Goal: Answer question/provide support: Answer question/provide support

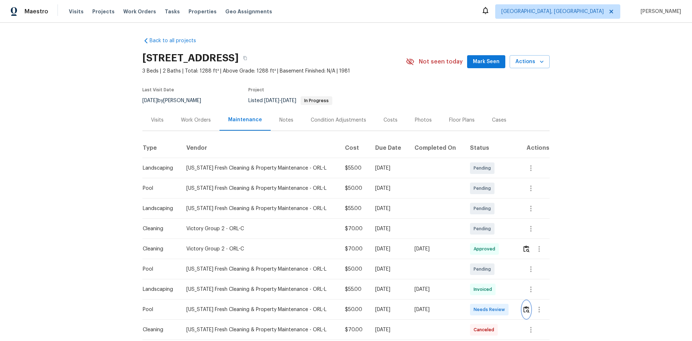
click at [492, 228] on img "button" at bounding box center [526, 309] width 6 height 7
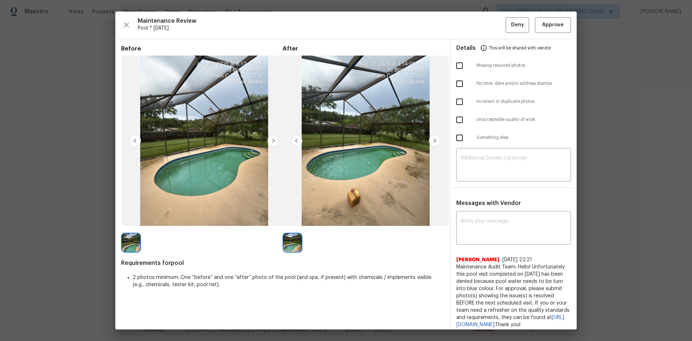
click at [459, 120] on input "checkbox" at bounding box center [459, 119] width 15 height 15
checkbox input "true"
click at [492, 167] on textarea at bounding box center [514, 165] width 106 height 20
paste textarea "Maintenance Audit Team: Hello! Unfortunately, this landscaping visit completed …"
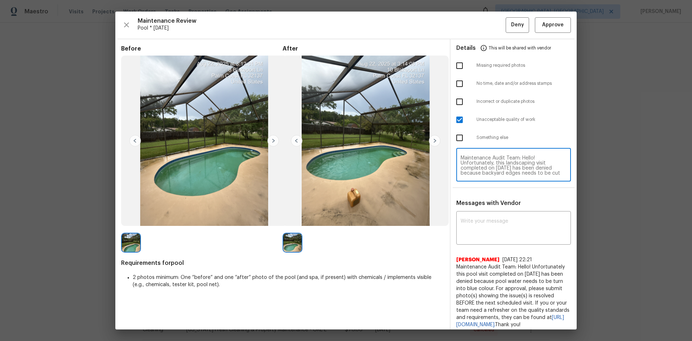
type textarea "Maintenance Audit Team: Hello! Unfortunately, this landscaping visit completed …"
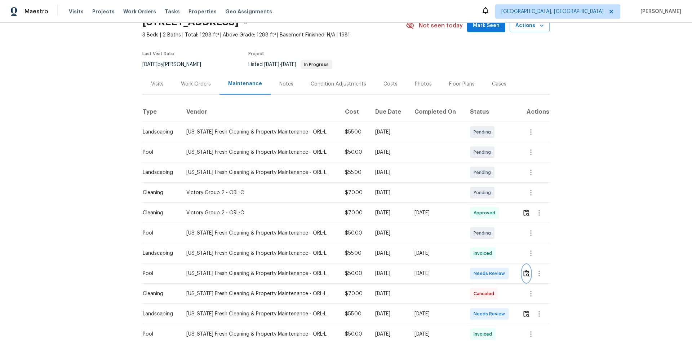
scroll to position [72, 0]
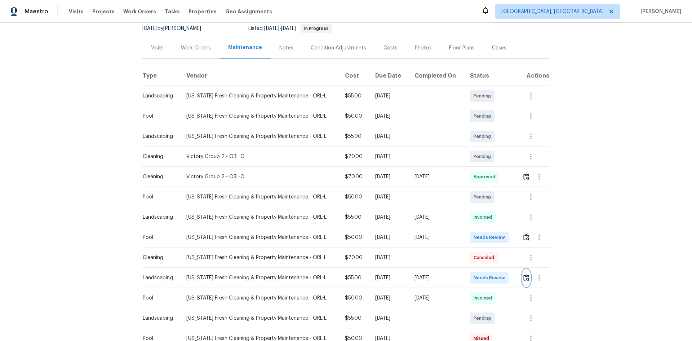
click at [492, 228] on button "button" at bounding box center [526, 277] width 8 height 17
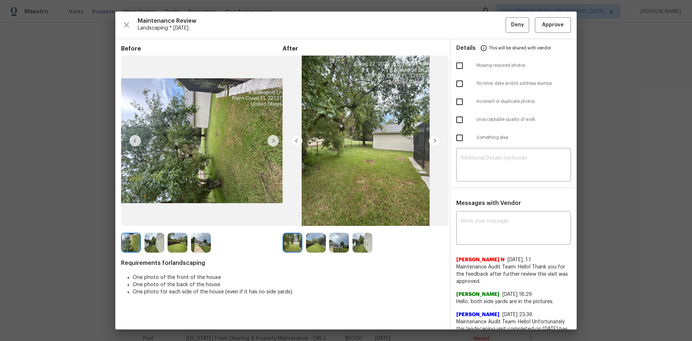
click at [455, 120] on input "checkbox" at bounding box center [459, 119] width 15 height 15
checkbox input "true"
click at [492, 163] on textarea at bounding box center [514, 165] width 106 height 20
paste textarea "Maintenance Audit Team: Hello! Unfortunately, this landscaping visit completed …"
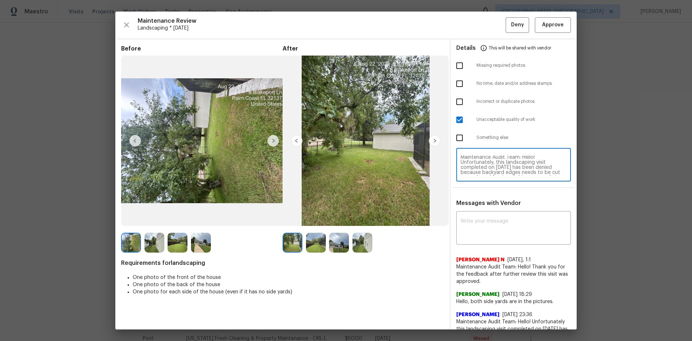
scroll to position [0, 0]
click at [492, 169] on textarea "Maintenance Audit Team: Hello! Unfortunately, this landscaping visit completed …" at bounding box center [514, 165] width 106 height 20
click at [492, 167] on textarea "Maintenance Audit Team: Hello! Unfortunately, this landscaping visit completed …" at bounding box center [514, 165] width 106 height 20
click at [492, 169] on textarea "Maintenance Audit Team: Hello! Unfortunately, this landscaping visit completed …" at bounding box center [514, 165] width 106 height 20
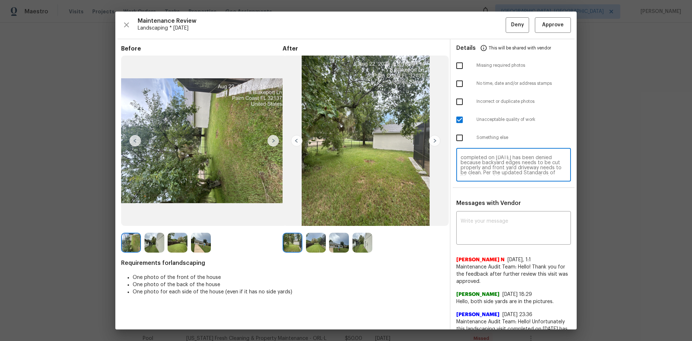
click at [492, 167] on textarea "Maintenance Audit Team: Hello! Unfortunately, this landscaping visit completed …" at bounding box center [514, 165] width 106 height 20
type textarea "Maintenance Audit Team: Hello! Unfortunately, this landscaping visit completed …"
click at [492, 228] on textarea at bounding box center [514, 228] width 106 height 20
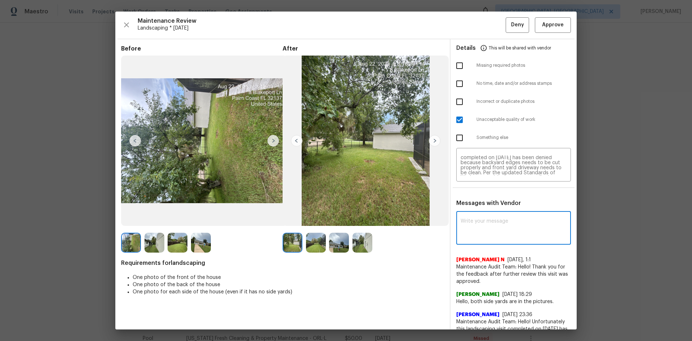
paste textarea "Maintenance Audit Team: Hello! Unfortunately, this landscaping visit completed …"
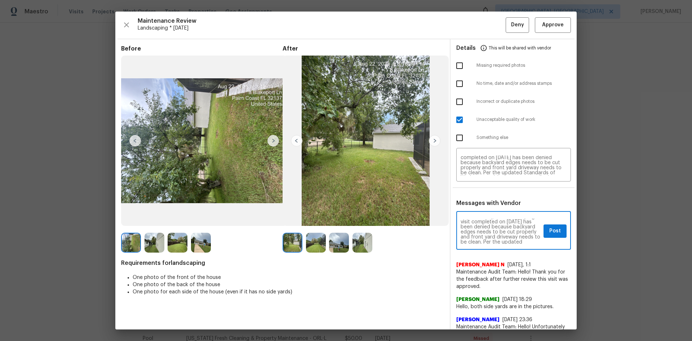
scroll to position [0, 0]
type textarea "Maintenance Audit Team: Hello! Unfortunately, this landscaping visit completed …"
click at [492, 228] on button "Post" at bounding box center [555, 230] width 23 height 13
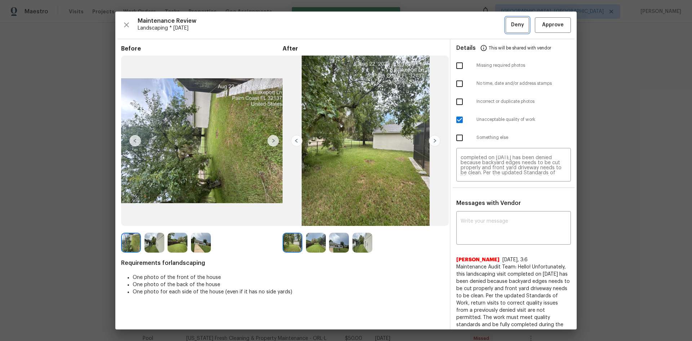
click at [492, 25] on span "Deny" at bounding box center [517, 25] width 13 height 9
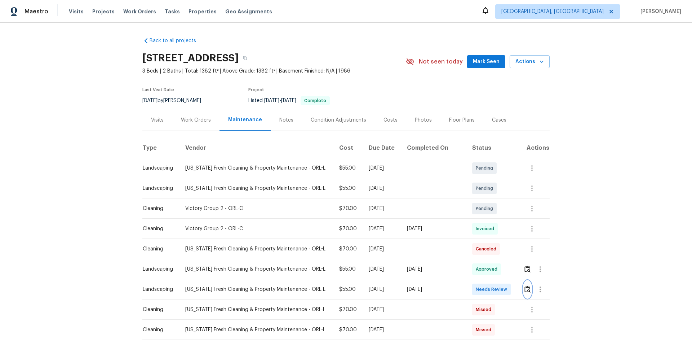
click at [492, 228] on img "button" at bounding box center [528, 289] width 6 height 7
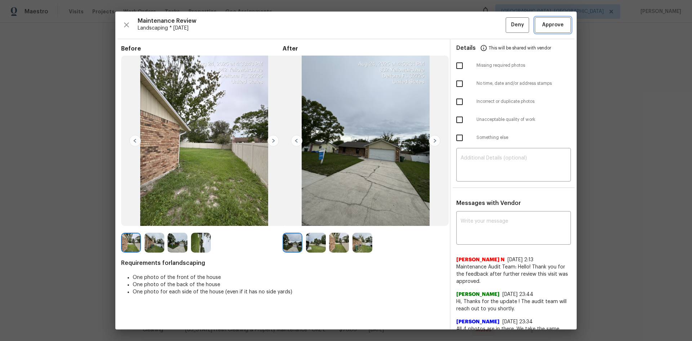
click at [492, 24] on span "Approve" at bounding box center [553, 25] width 22 height 9
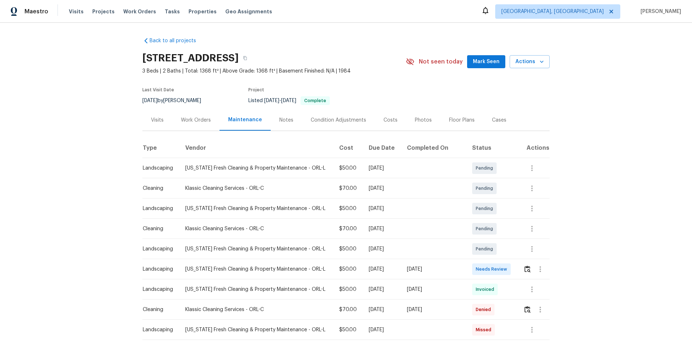
click at [492, 228] on div at bounding box center [536, 268] width 26 height 17
click at [492, 228] on img "button" at bounding box center [528, 268] width 6 height 7
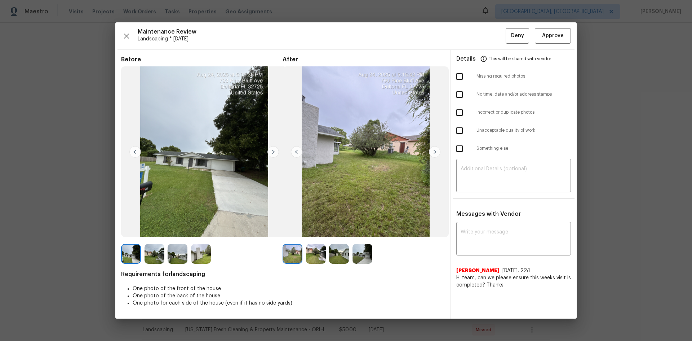
click at [492, 26] on div "Maintenance Review Landscaping * Fri, Aug 22 Deny Approve Before After Requirem…" at bounding box center [345, 170] width 461 height 296
click at [492, 32] on span "Approve" at bounding box center [553, 35] width 22 height 9
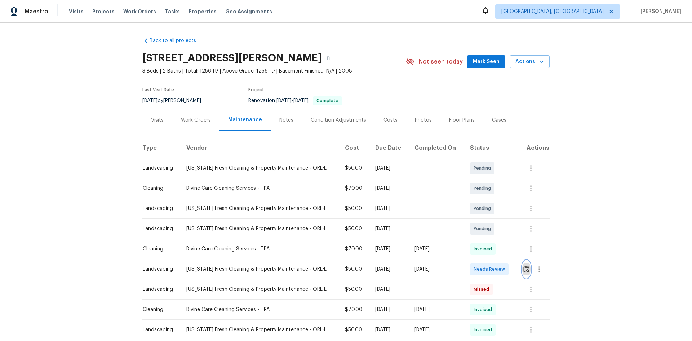
click at [492, 228] on button "button" at bounding box center [526, 268] width 8 height 17
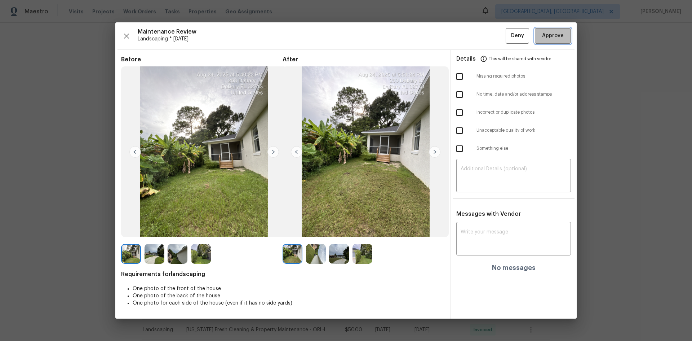
click at [492, 32] on span "Approve" at bounding box center [553, 35] width 22 height 9
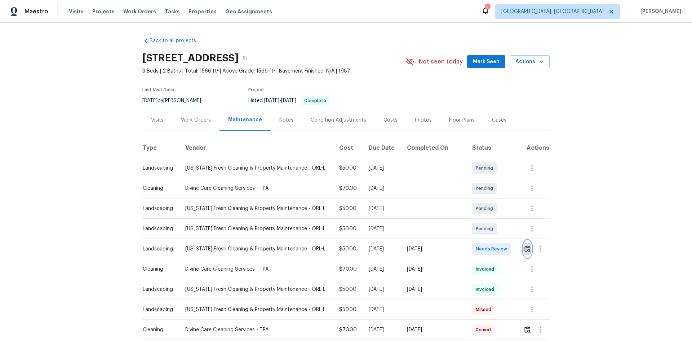
click at [492, 228] on button "button" at bounding box center [527, 248] width 8 height 17
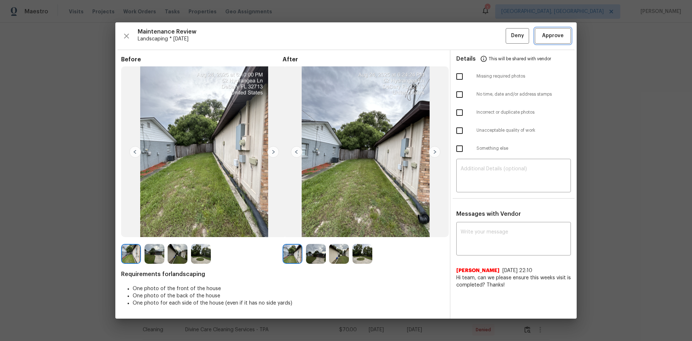
click at [492, 35] on span "Approve" at bounding box center [553, 35] width 22 height 9
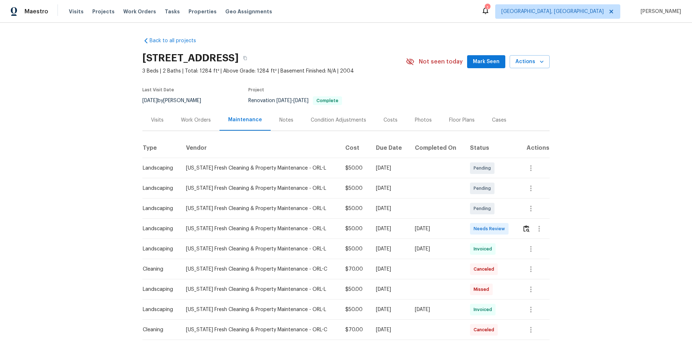
scroll to position [36, 0]
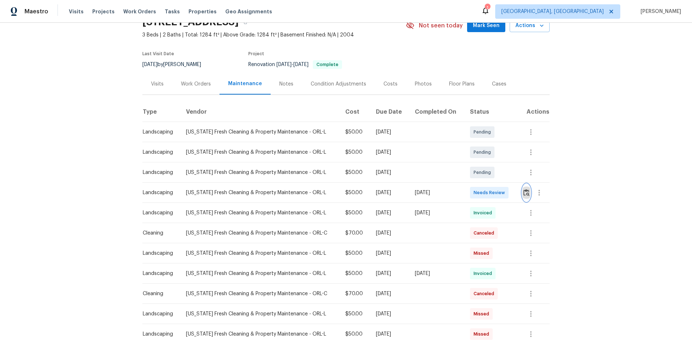
click at [492, 192] on img "button" at bounding box center [526, 192] width 6 height 7
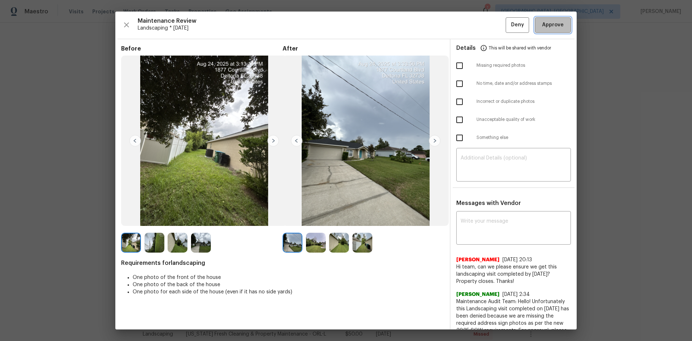
click at [492, 29] on span "Approve" at bounding box center [553, 25] width 22 height 9
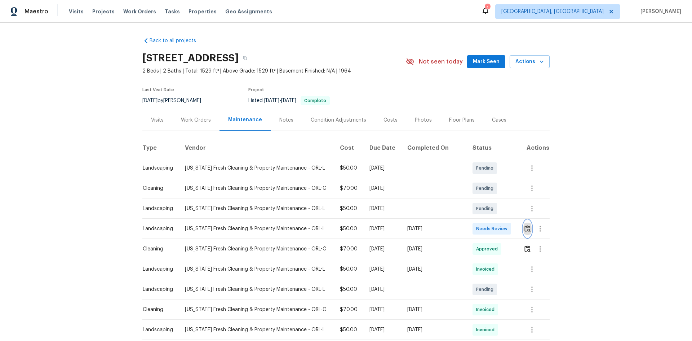
click at [492, 225] on button "button" at bounding box center [527, 228] width 8 height 17
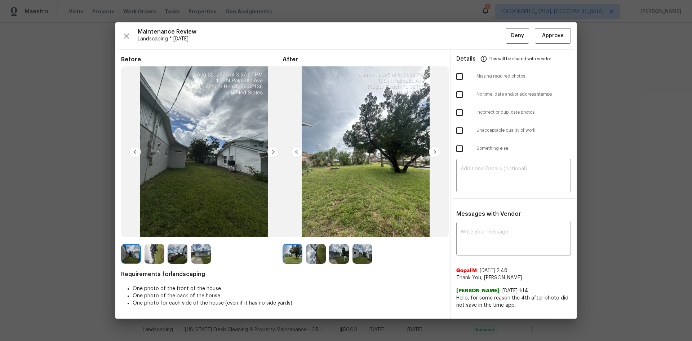
click at [460, 131] on input "checkbox" at bounding box center [459, 130] width 15 height 15
checkbox input "true"
click at [492, 182] on textarea at bounding box center [514, 176] width 106 height 20
paste textarea "Maintenance Audit Team: Hello! Unfortunately, this landscaping visit completed …"
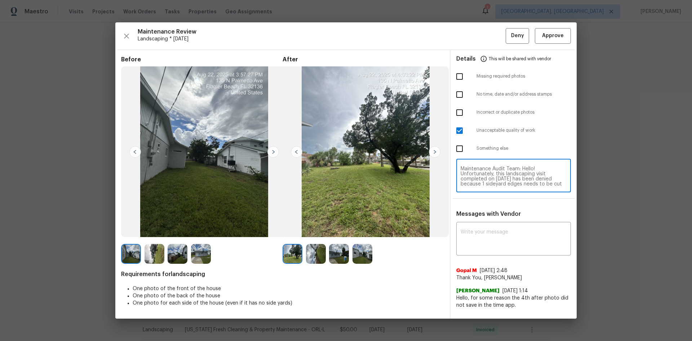
click at [492, 185] on textarea "Maintenance Audit Team: Hello! Unfortunately, this landscaping visit completed …" at bounding box center [514, 176] width 106 height 20
click at [492, 184] on textarea "Maintenance Audit Team: Hello! Unfortunately, this landscaping visit completed …" at bounding box center [514, 176] width 106 height 20
click at [492, 181] on textarea "Maintenance Audit Team: Hello! Unfortunately, this landscaping visit completed …" at bounding box center [514, 176] width 106 height 20
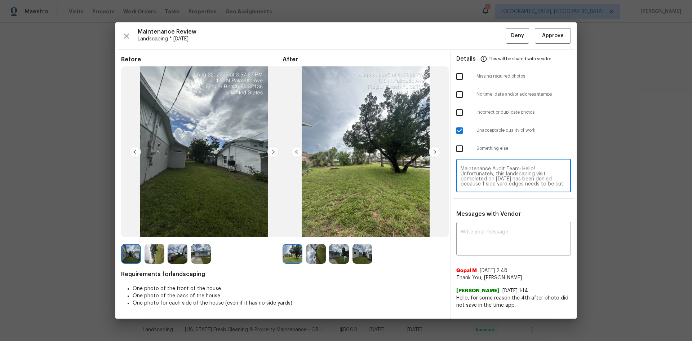
type textarea "Maintenance Audit Team: Hello! Unfortunately, this landscaping visit completed …"
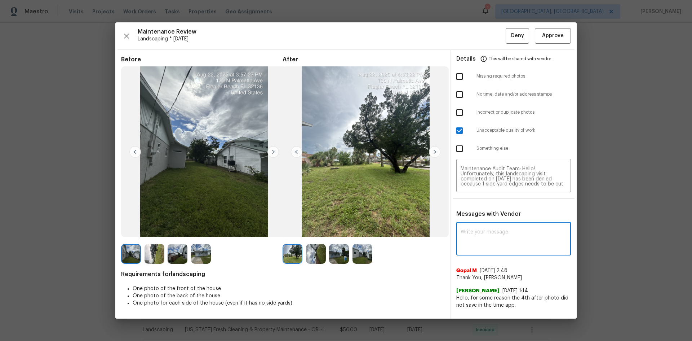
click at [492, 226] on div "x ​" at bounding box center [513, 240] width 115 height 32
paste textarea "Maintenance Audit Team: Hello! Unfortunately, this landscaping visit completed …"
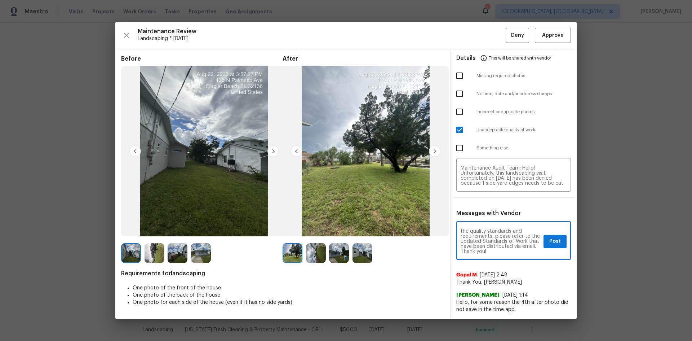
type textarea "Maintenance Audit Team: Hello! Unfortunately, this landscaping visit completed …"
click at [492, 228] on button "Post" at bounding box center [555, 241] width 23 height 13
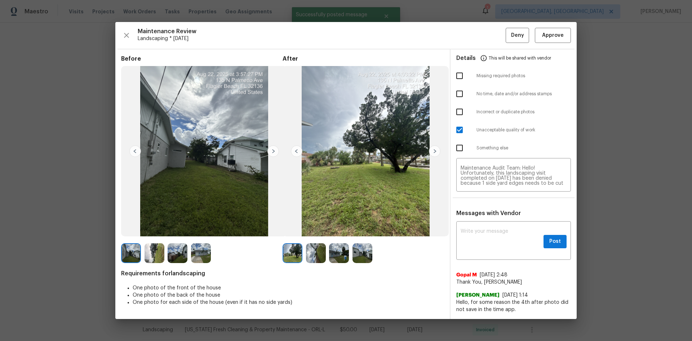
scroll to position [0, 0]
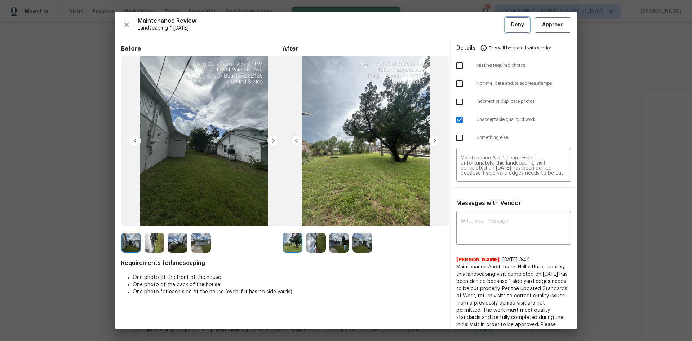
click at [492, 31] on button "Deny" at bounding box center [517, 25] width 23 height 16
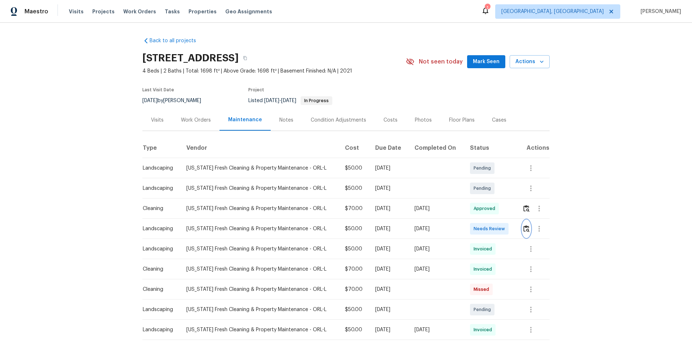
click at [492, 228] on img "button" at bounding box center [526, 228] width 6 height 7
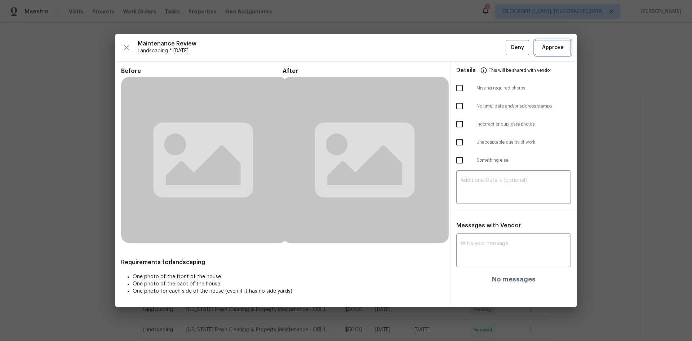
click at [492, 50] on span "Approve" at bounding box center [553, 47] width 22 height 9
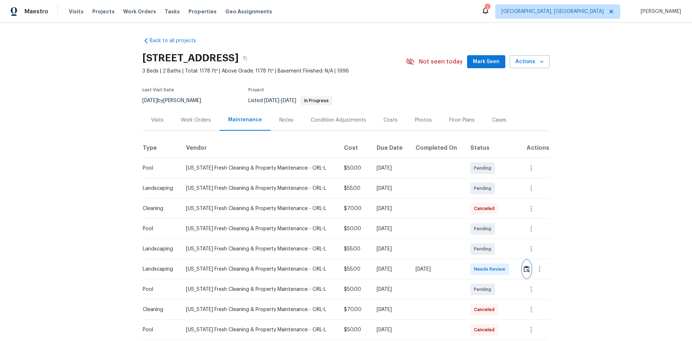
click at [492, 228] on img "button" at bounding box center [527, 268] width 6 height 7
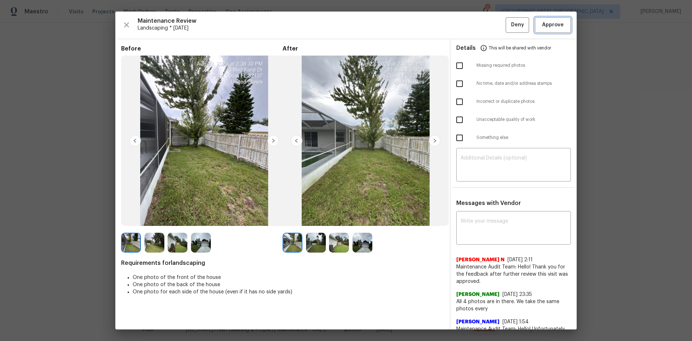
click at [492, 28] on span "Approve" at bounding box center [553, 25] width 22 height 9
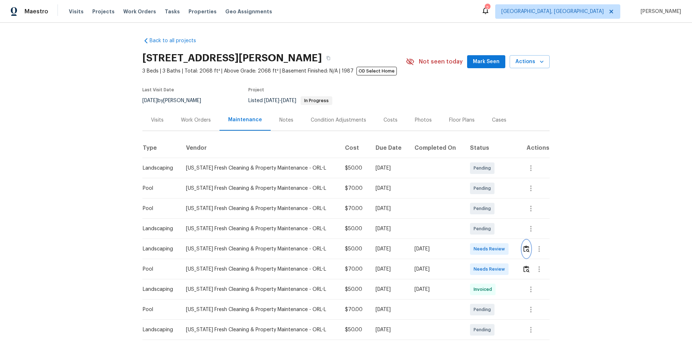
click at [492, 228] on img "button" at bounding box center [526, 248] width 6 height 7
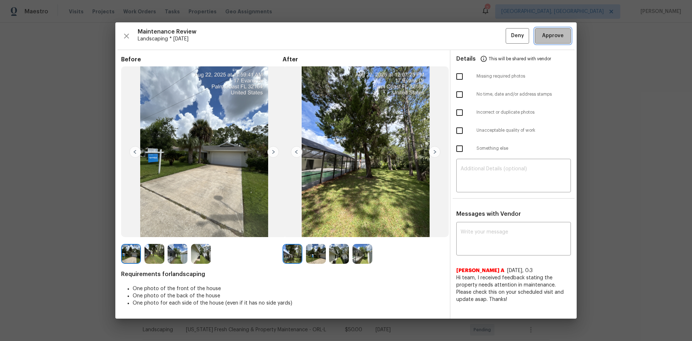
click at [492, 38] on span "Approve" at bounding box center [553, 35] width 22 height 9
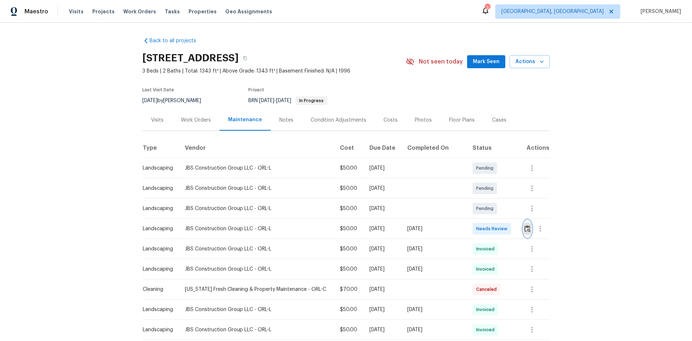
click at [492, 225] on img "button" at bounding box center [528, 228] width 6 height 7
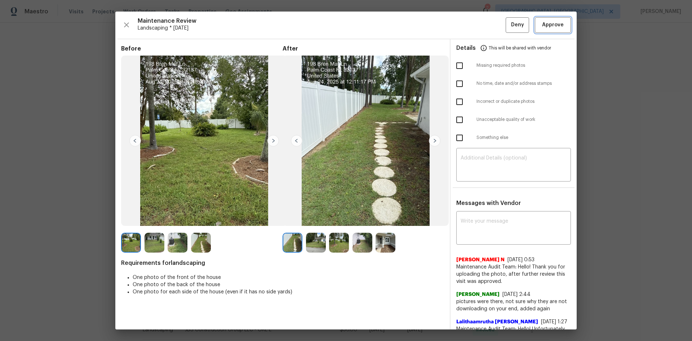
click at [492, 25] on span "Approve" at bounding box center [553, 25] width 22 height 9
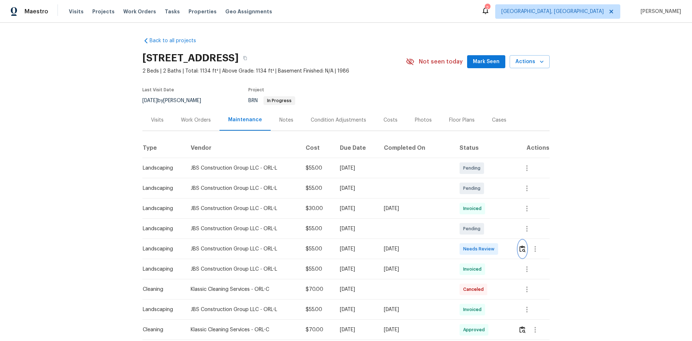
click at [492, 228] on img "button" at bounding box center [523, 248] width 6 height 7
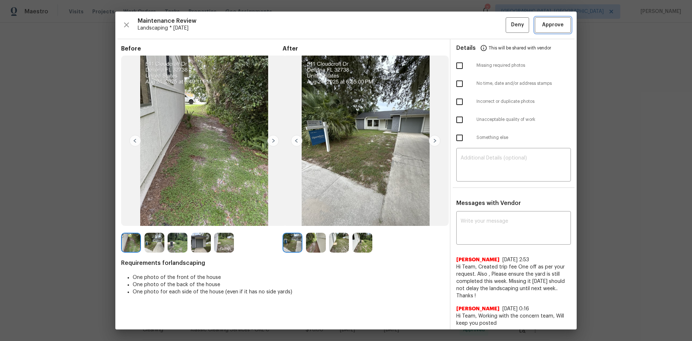
click at [492, 28] on button "Approve" at bounding box center [553, 25] width 36 height 16
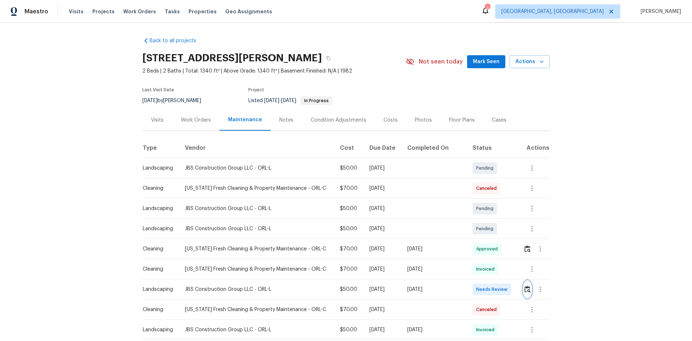
click at [492, 228] on img "button" at bounding box center [528, 289] width 6 height 7
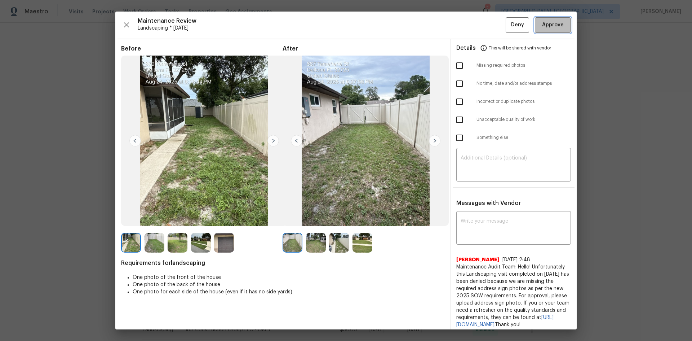
click at [492, 25] on span "Approve" at bounding box center [553, 25] width 22 height 9
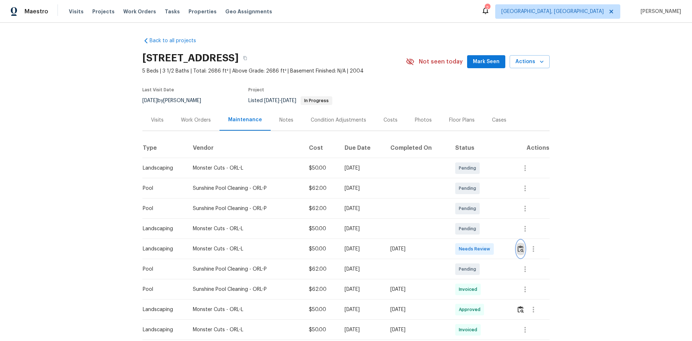
click at [492, 228] on img "button" at bounding box center [521, 248] width 6 height 7
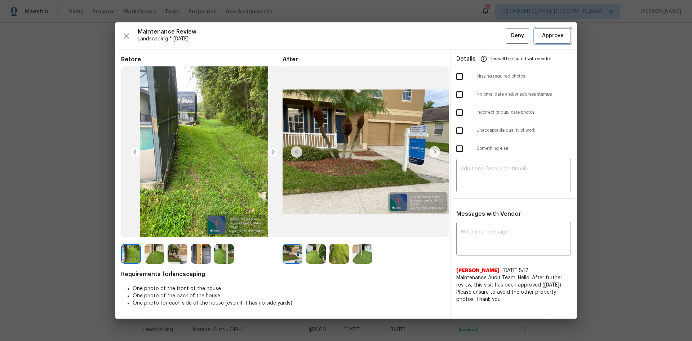
click at [492, 36] on span "Approve" at bounding box center [553, 35] width 22 height 9
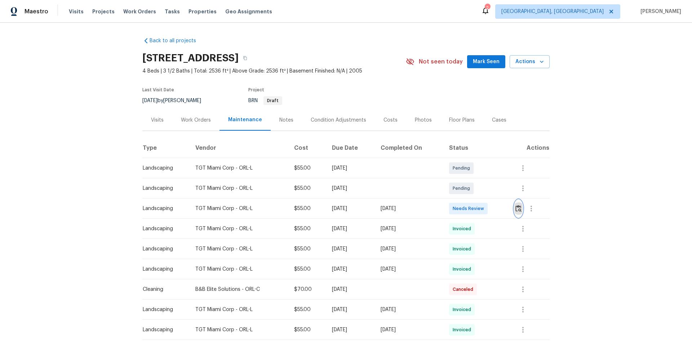
click at [492, 210] on img "button" at bounding box center [519, 208] width 6 height 7
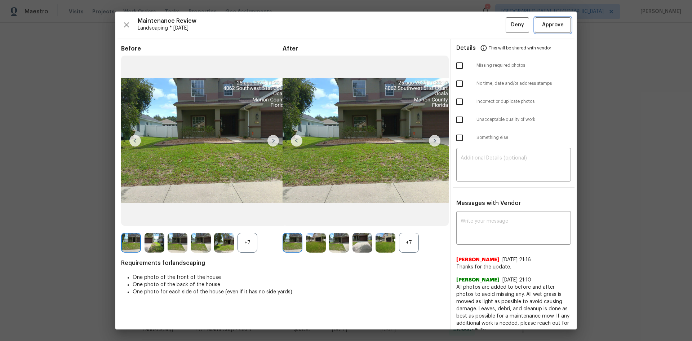
click at [492, 28] on span "Approve" at bounding box center [553, 25] width 22 height 9
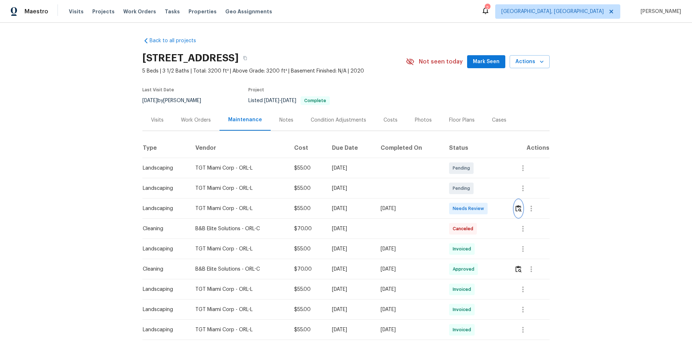
click at [492, 206] on img "button" at bounding box center [519, 208] width 6 height 7
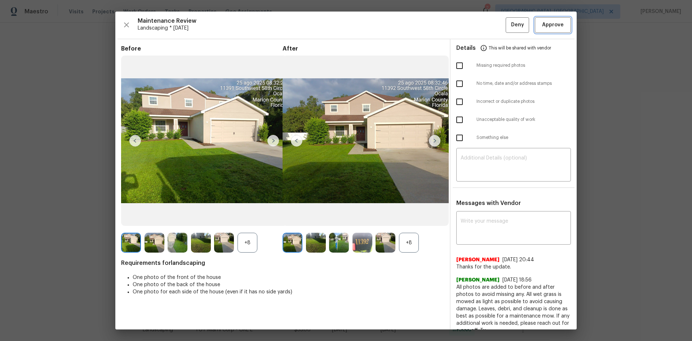
click at [492, 31] on button "Approve" at bounding box center [553, 25] width 36 height 16
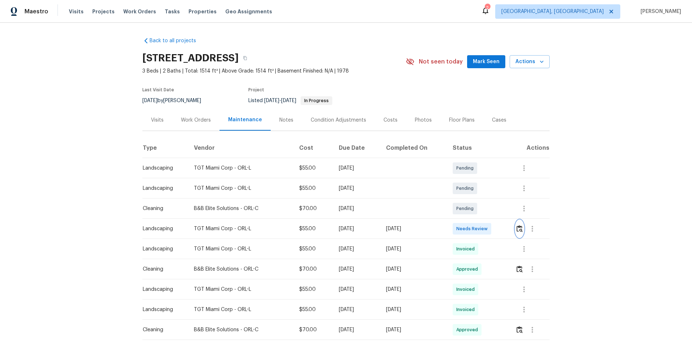
click at [492, 228] on img "button" at bounding box center [520, 228] width 6 height 7
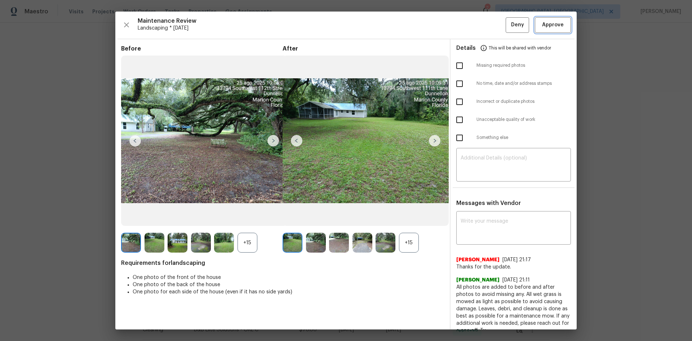
click at [492, 31] on button "Approve" at bounding box center [553, 25] width 36 height 16
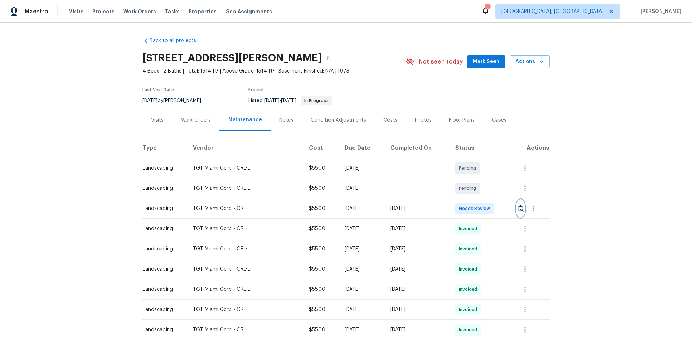
click at [492, 206] on img "button" at bounding box center [521, 208] width 6 height 7
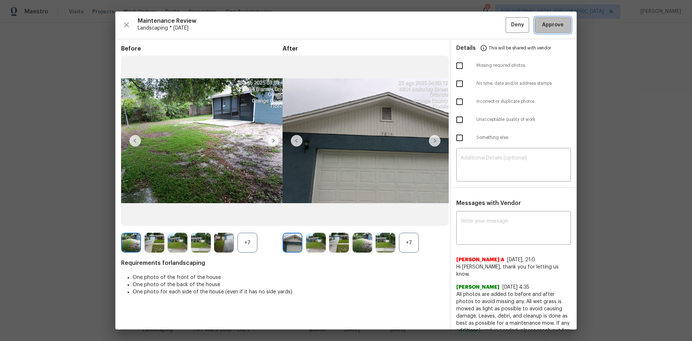
click at [492, 25] on span "Approve" at bounding box center [553, 25] width 22 height 9
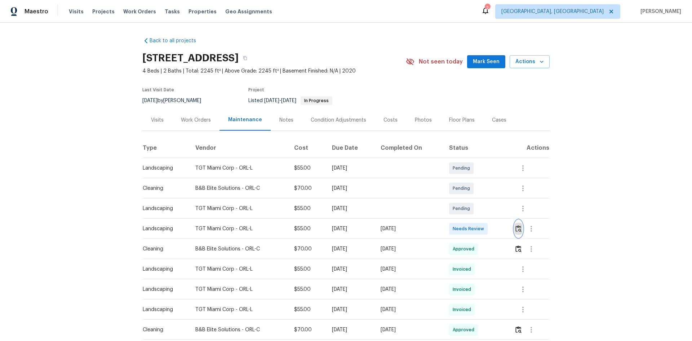
click at [492, 227] on img "button" at bounding box center [519, 228] width 6 height 7
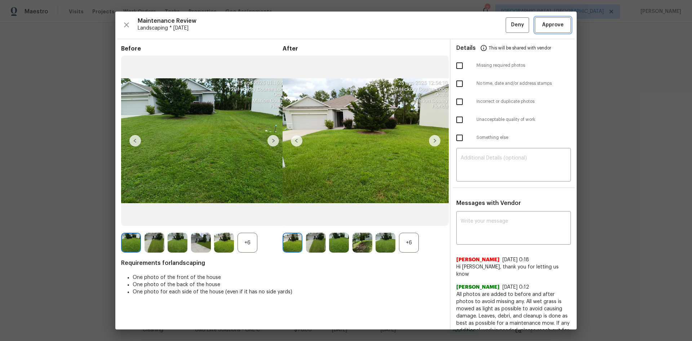
click at [492, 28] on span "Approve" at bounding box center [553, 25] width 22 height 9
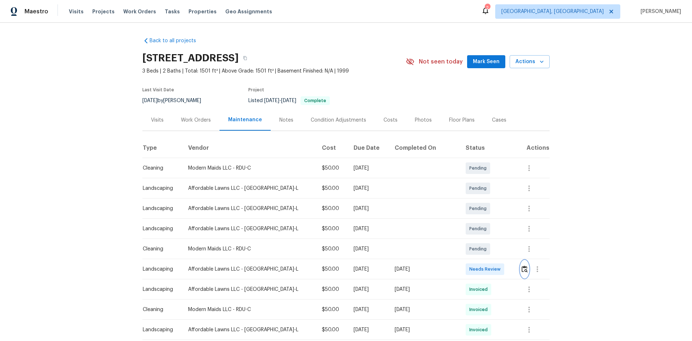
click at [492, 228] on img "button" at bounding box center [525, 268] width 6 height 7
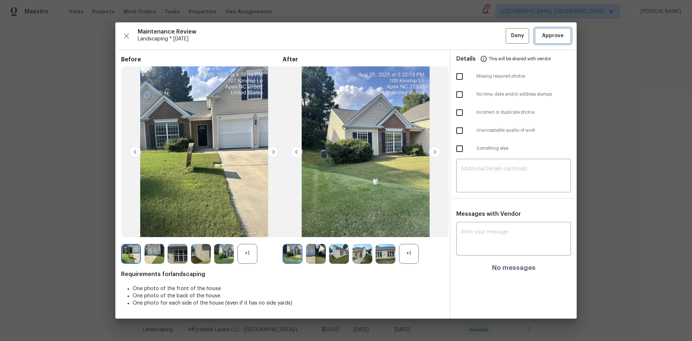
click at [492, 35] on span "Approve" at bounding box center [553, 35] width 22 height 9
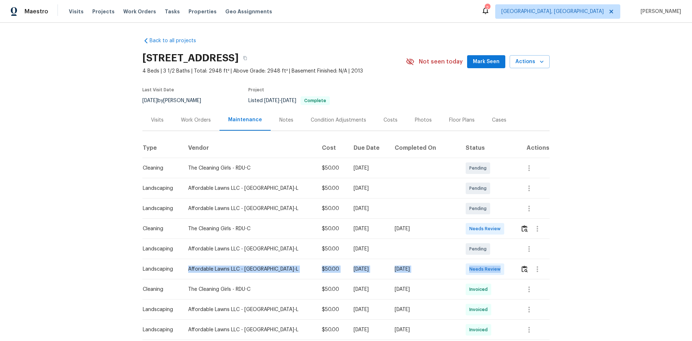
drag, startPoint x: 187, startPoint y: 270, endPoint x: 507, endPoint y: 270, distance: 320.2
click at [492, 228] on tr "Landscaping Affordable Lawns LLC - RDU-L $50.00 [DATE] [DATE] Needs Review" at bounding box center [345, 269] width 407 height 20
click at [492, 228] on td at bounding box center [532, 269] width 35 height 20
click at [492, 228] on img "button" at bounding box center [525, 268] width 6 height 7
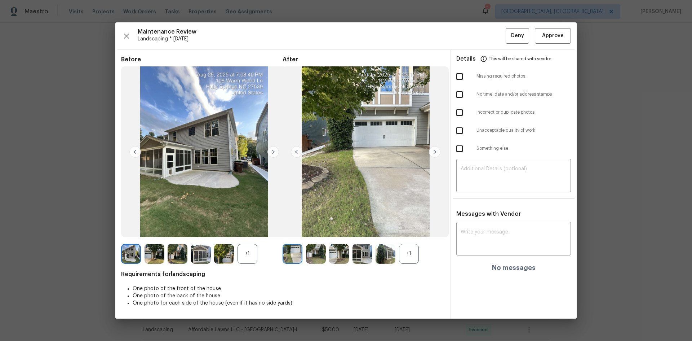
click at [492, 27] on div "Maintenance Review Landscaping * Mon, Aug 18 Deny Approve Before +1 After +1 Re…" at bounding box center [345, 170] width 461 height 296
click at [492, 31] on span "Approve" at bounding box center [553, 35] width 22 height 9
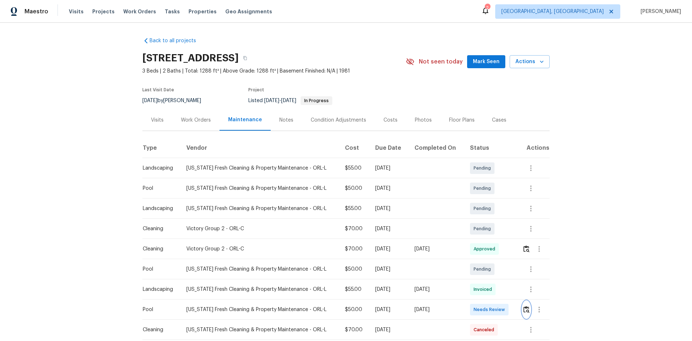
click at [492, 228] on img "button" at bounding box center [526, 309] width 6 height 7
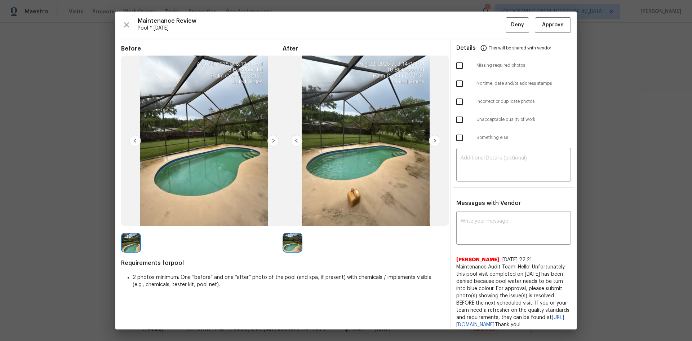
click at [453, 118] on input "checkbox" at bounding box center [459, 119] width 15 height 15
checkbox input "true"
click at [487, 164] on textarea at bounding box center [514, 165] width 106 height 20
paste textarea "Maintenance Audit Team: Hello! Unfortunately, this pool visit completed on 08/2…"
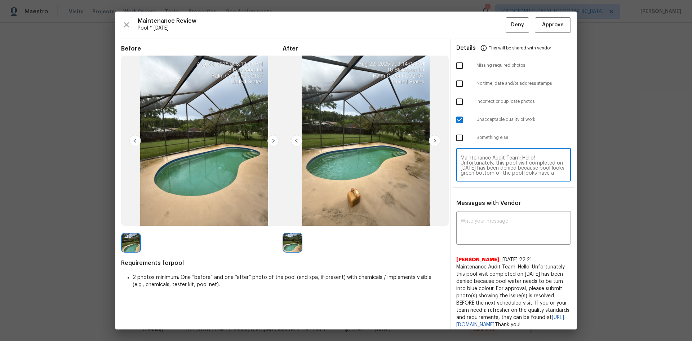
click at [492, 164] on textarea "Maintenance Audit Team: Hello! Unfortunately, this pool visit completed on 08/2…" at bounding box center [514, 165] width 106 height 20
type textarea "Maintenance Audit Team: Hello! Unfortunately, this pool visit completed on 08/2…"
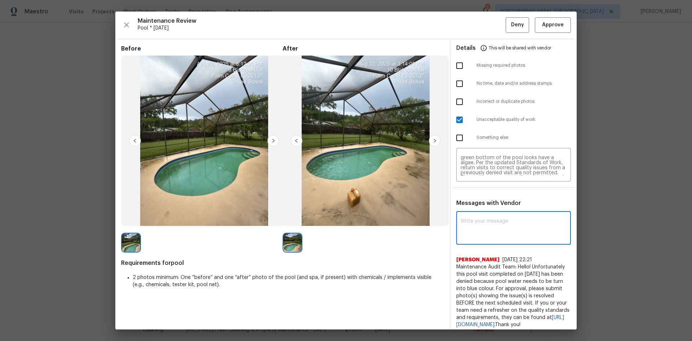
click at [492, 223] on textarea at bounding box center [514, 228] width 106 height 20
drag, startPoint x: 523, startPoint y: 224, endPoint x: 512, endPoint y: 229, distance: 11.9
click at [492, 228] on textarea at bounding box center [514, 228] width 106 height 20
paste textarea "Maintenance Audit Team: Hello! Unfortunately, this pool visit completed on 08/2…"
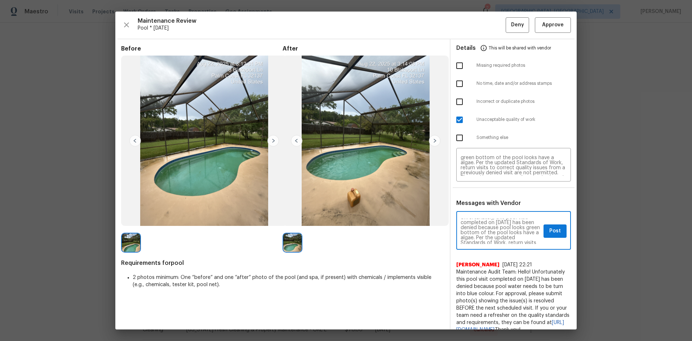
scroll to position [0, 0]
type textarea "Maintenance Audit Team: Hello! Unfortunately, this pool visit completed on 08/2…"
click at [492, 228] on span "Post" at bounding box center [555, 230] width 12 height 9
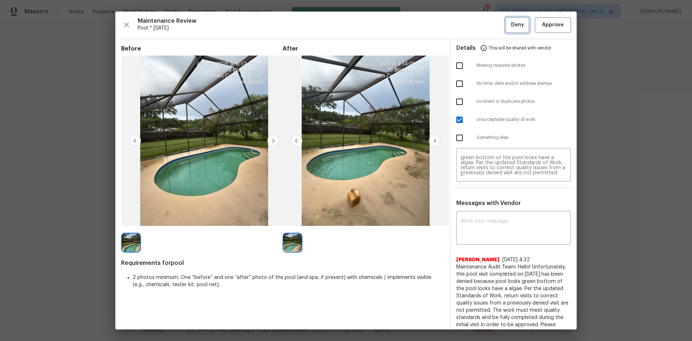
click at [492, 30] on button "Deny" at bounding box center [517, 25] width 23 height 16
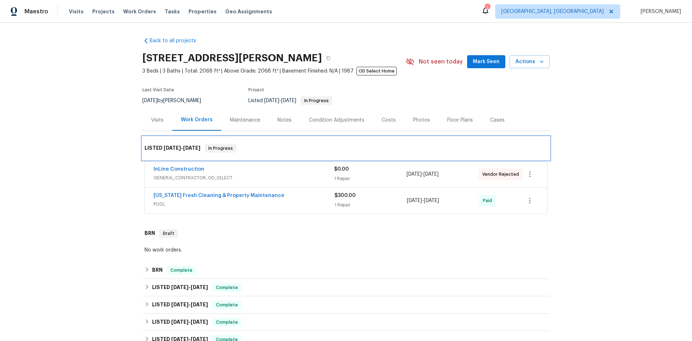
click at [173, 149] on span "[DATE]" at bounding box center [172, 147] width 17 height 5
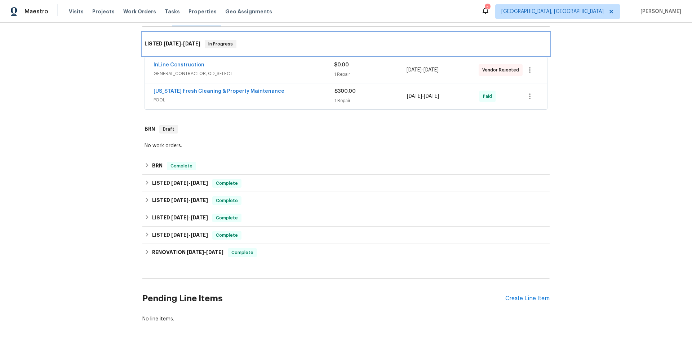
scroll to position [140, 0]
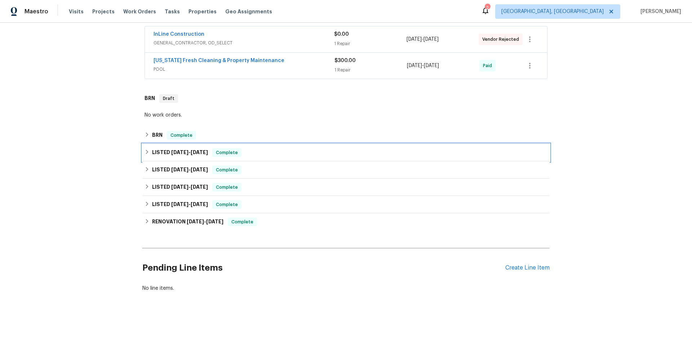
click at [155, 148] on h6 "LISTED [DATE] - [DATE]" at bounding box center [180, 152] width 56 height 9
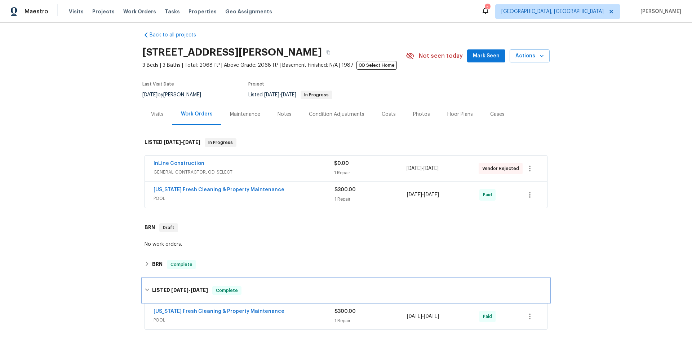
scroll to position [0, 0]
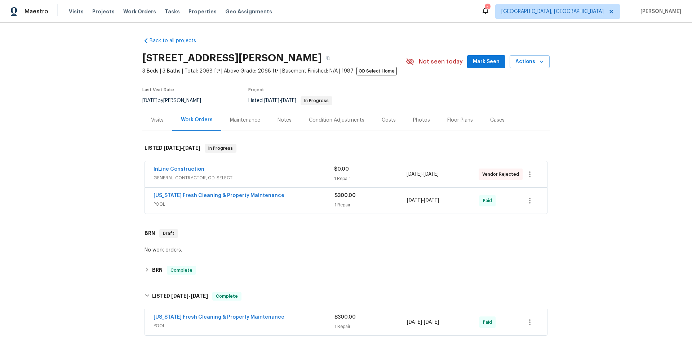
click at [233, 121] on div "Maintenance" at bounding box center [245, 119] width 30 height 7
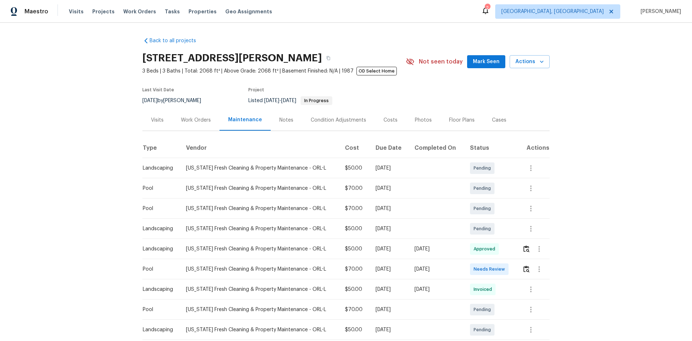
click at [192, 121] on div "Work Orders" at bounding box center [196, 119] width 30 height 7
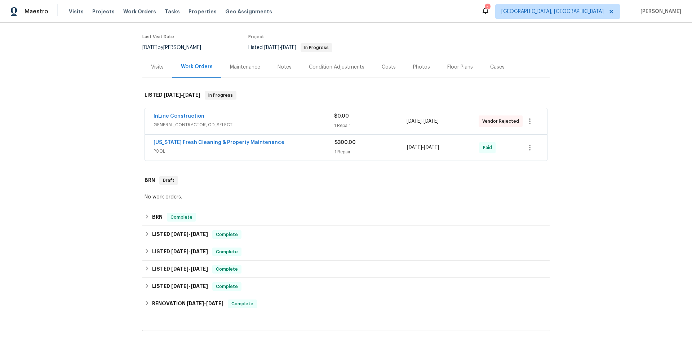
scroll to position [108, 0]
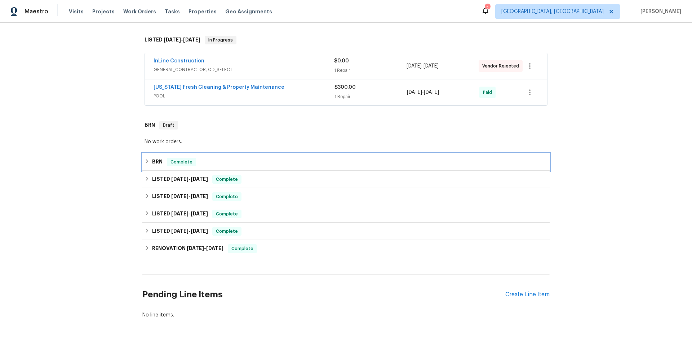
click at [162, 164] on div "BRN Complete" at bounding box center [346, 162] width 403 height 9
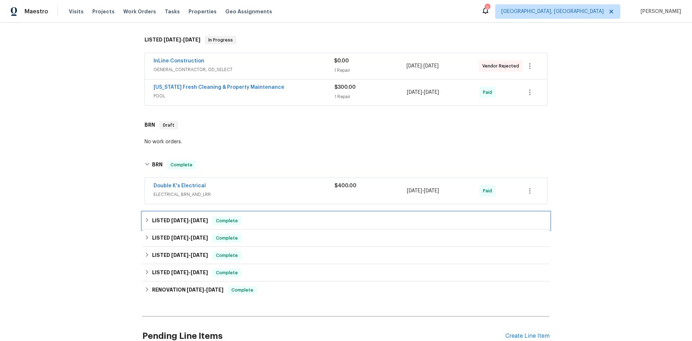
click at [172, 222] on span "[DATE]" at bounding box center [179, 220] width 17 height 5
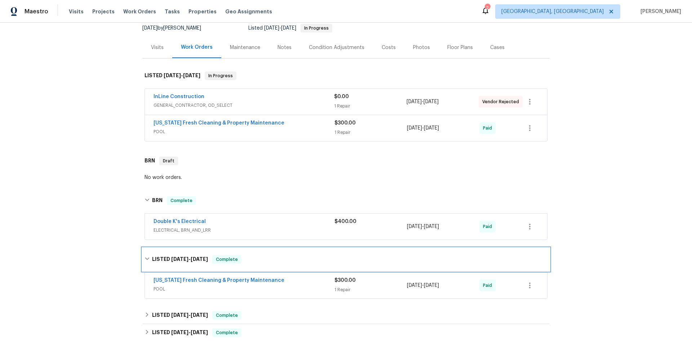
scroll to position [36, 0]
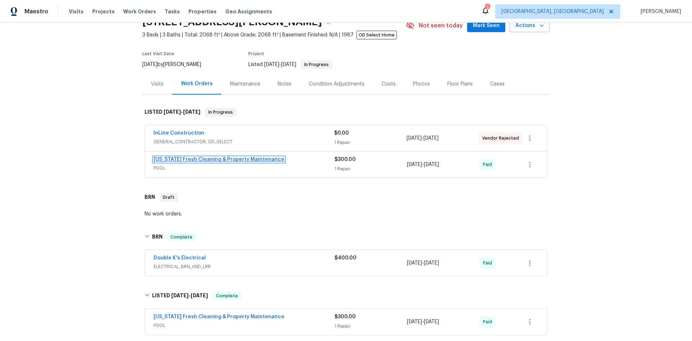
click at [256, 160] on link "[US_STATE] Fresh Cleaning & Property Maintenance" at bounding box center [219, 159] width 131 height 5
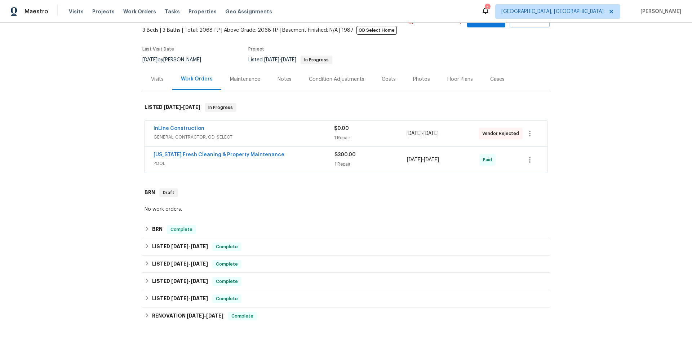
scroll to position [72, 0]
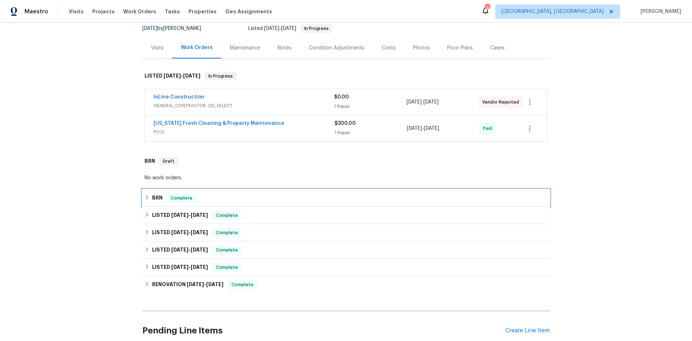
click at [159, 199] on h6 "BRN" at bounding box center [157, 198] width 10 height 9
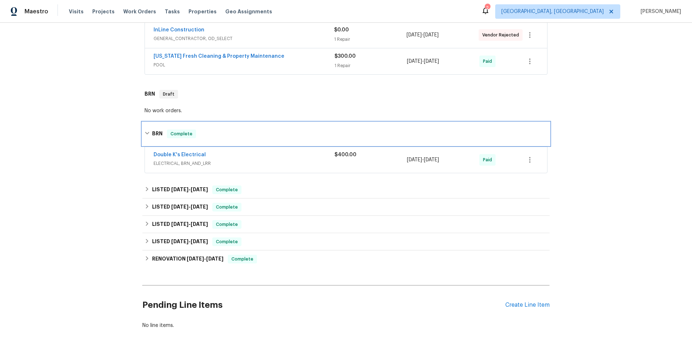
scroll to position [144, 0]
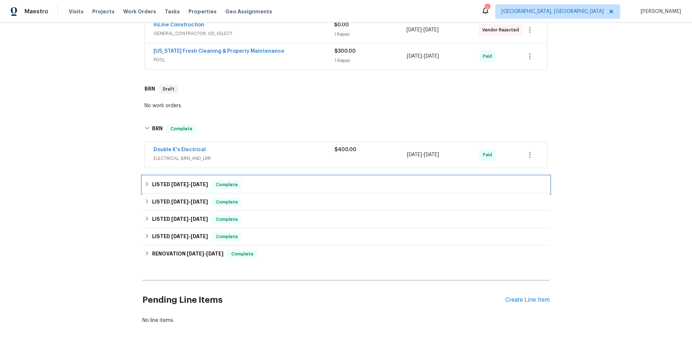
click at [176, 185] on span "4/4/25" at bounding box center [179, 184] width 17 height 5
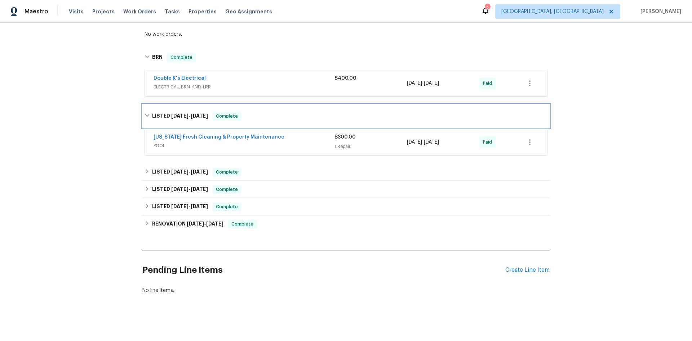
scroll to position [216, 0]
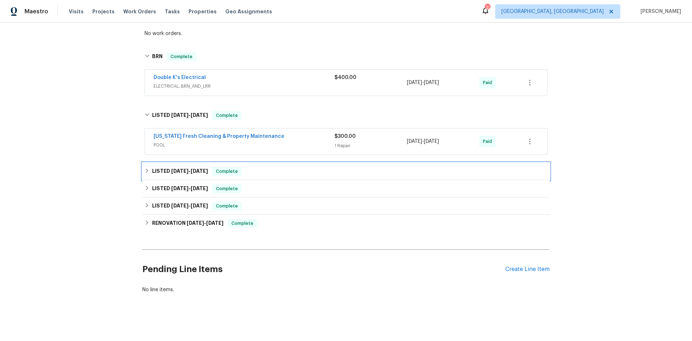
click at [187, 170] on span "10/17/24" at bounding box center [179, 170] width 17 height 5
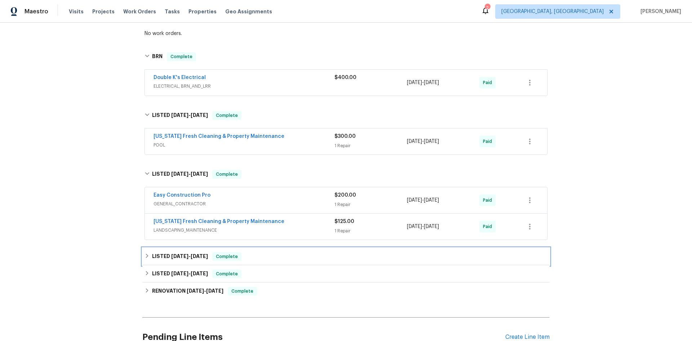
click at [193, 254] on span "10/2/24" at bounding box center [199, 255] width 17 height 5
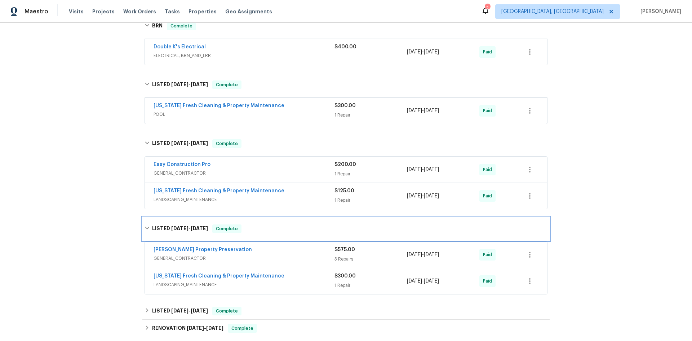
scroll to position [288, 0]
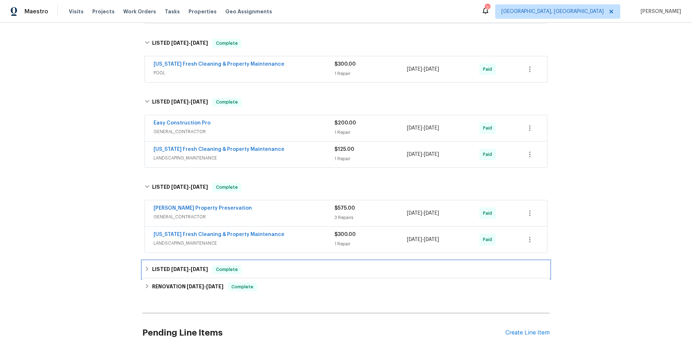
click at [182, 270] on span "7/23/24" at bounding box center [179, 268] width 17 height 5
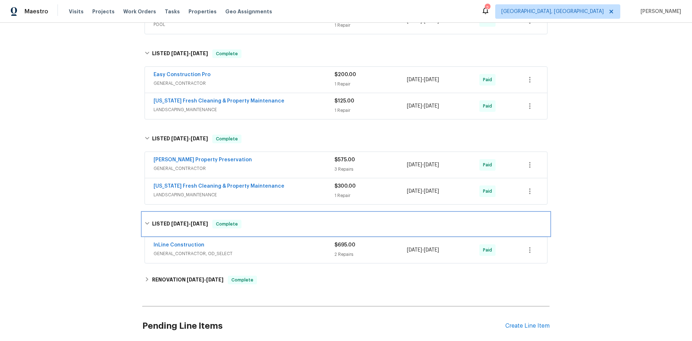
scroll to position [400, 0]
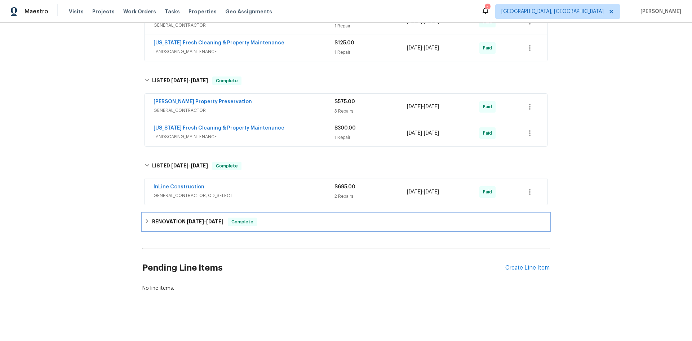
click at [192, 223] on div "RENOVATION 4/8/24 - 6/28/24 Complete" at bounding box center [345, 221] width 407 height 17
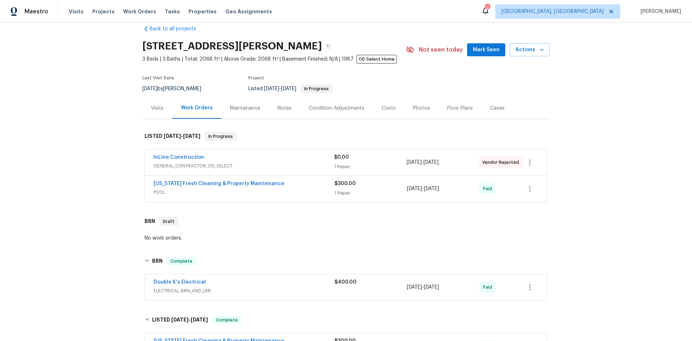
scroll to position [4, 0]
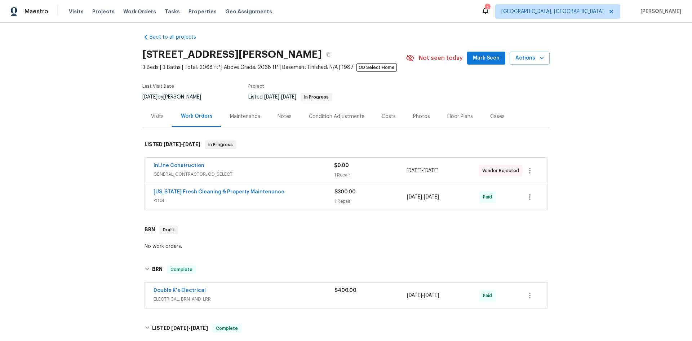
click at [153, 120] on div "Visits" at bounding box center [157, 116] width 13 height 7
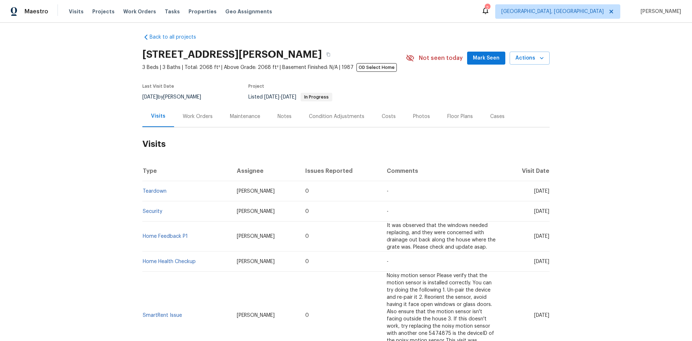
click at [184, 116] on div "Work Orders" at bounding box center [198, 116] width 30 height 7
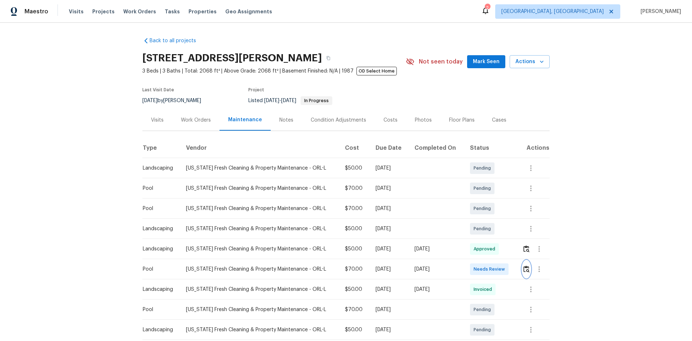
click at [372, 218] on img "button" at bounding box center [526, 268] width 6 height 7
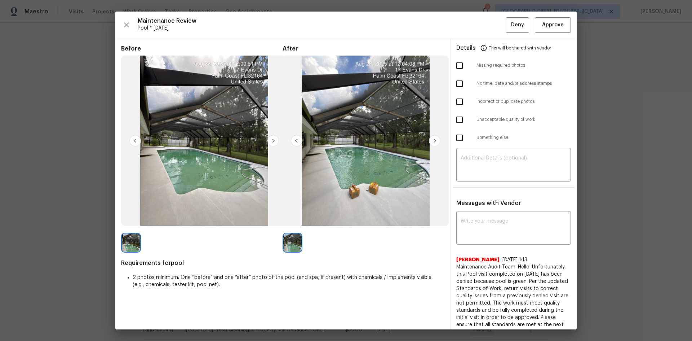
click at [372, 119] on input "checkbox" at bounding box center [459, 119] width 15 height 15
checkbox input "true"
click at [372, 156] on textarea at bounding box center [514, 165] width 106 height 20
paste textarea "Maintenance Audit Team: Hello! Unfortunately, this pool visit completed on [DAT…"
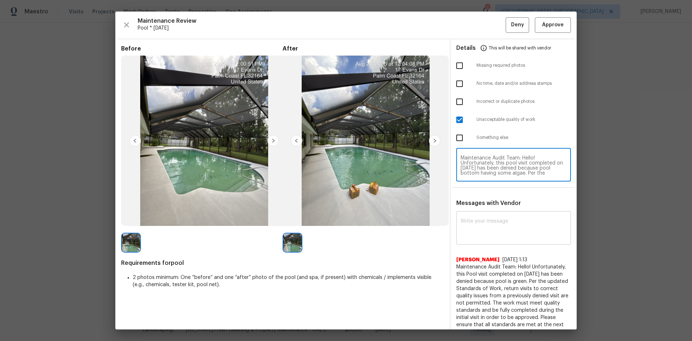
type textarea "Maintenance Audit Team: Hello! Unfortunately, this pool visit completed on [DAT…"
click at [372, 218] on textarea at bounding box center [514, 228] width 106 height 20
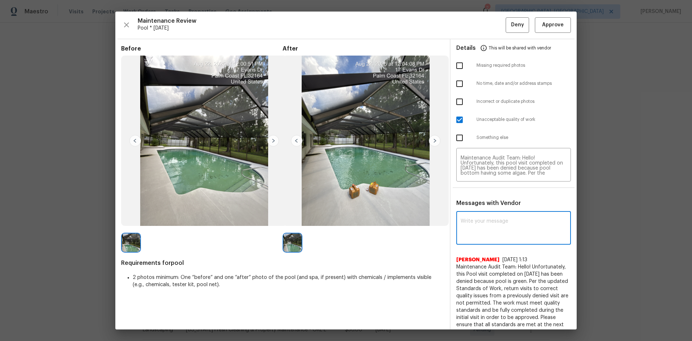
paste textarea "Maintenance Audit Team: Hello! Unfortunately, this pool visit completed on [DAT…"
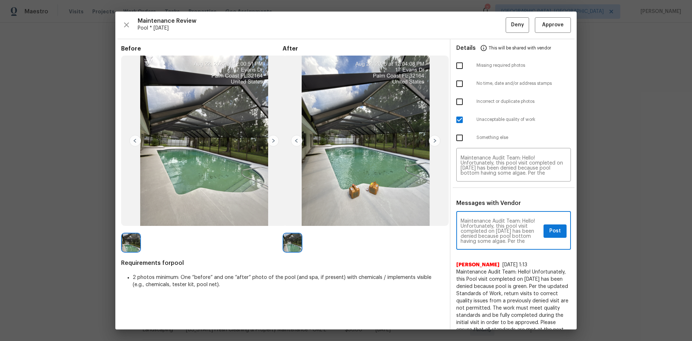
click at [372, 218] on textarea "Maintenance Audit Team: Hello! Unfortunately, this pool visit completed on [DAT…" at bounding box center [501, 230] width 80 height 25
type textarea "Maintenance Audit Team: Hello! Unfortunately, this pool visit completed on [DAT…"
click at [372, 218] on span "Post" at bounding box center [555, 230] width 12 height 9
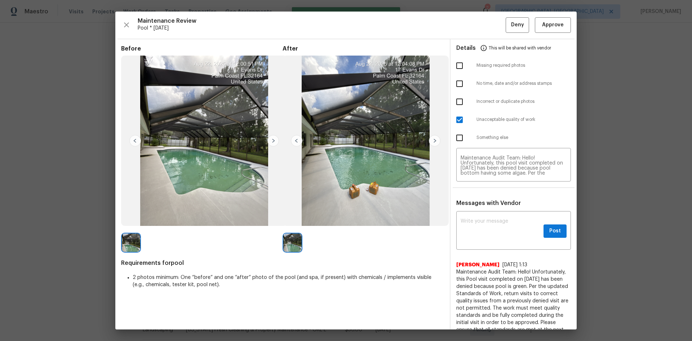
scroll to position [0, 0]
click at [372, 25] on span "Deny" at bounding box center [517, 25] width 13 height 9
